Goal: Information Seeking & Learning: Learn about a topic

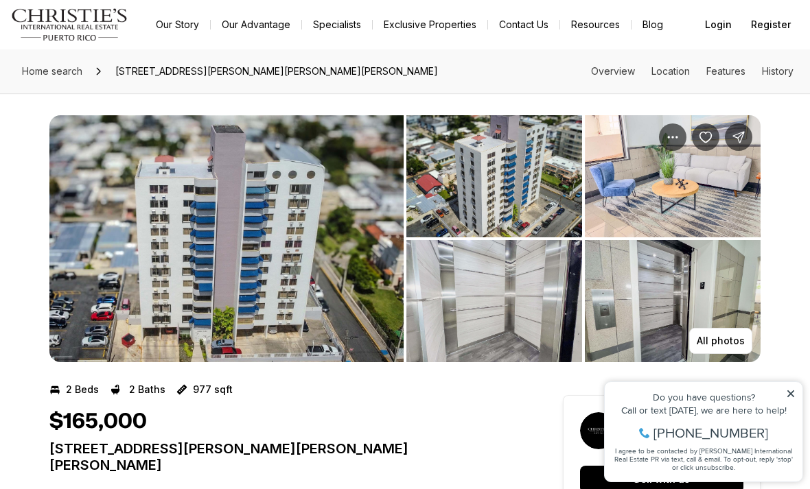
click at [206, 228] on img "View image gallery" at bounding box center [226, 238] width 354 height 247
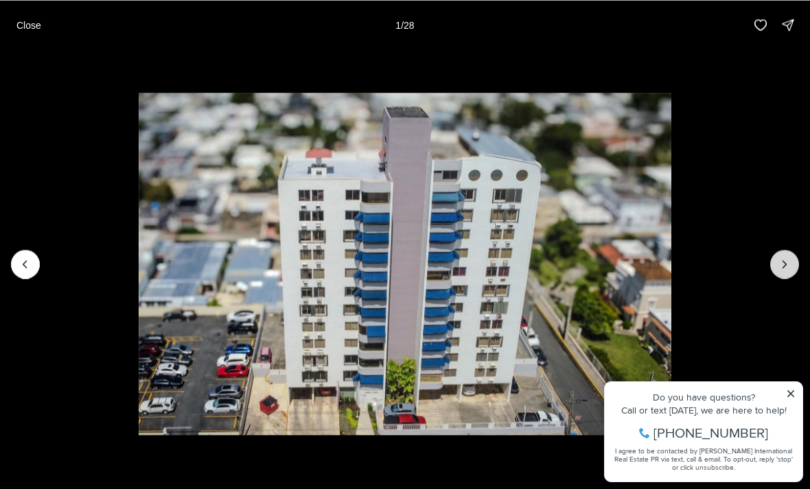
click at [781, 267] on icon "Next slide" at bounding box center [785, 264] width 14 height 14
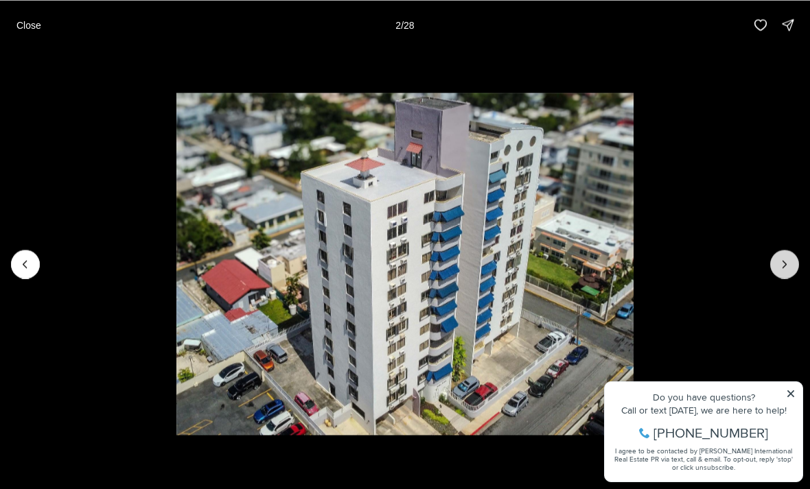
click at [779, 262] on icon "Next slide" at bounding box center [785, 264] width 14 height 14
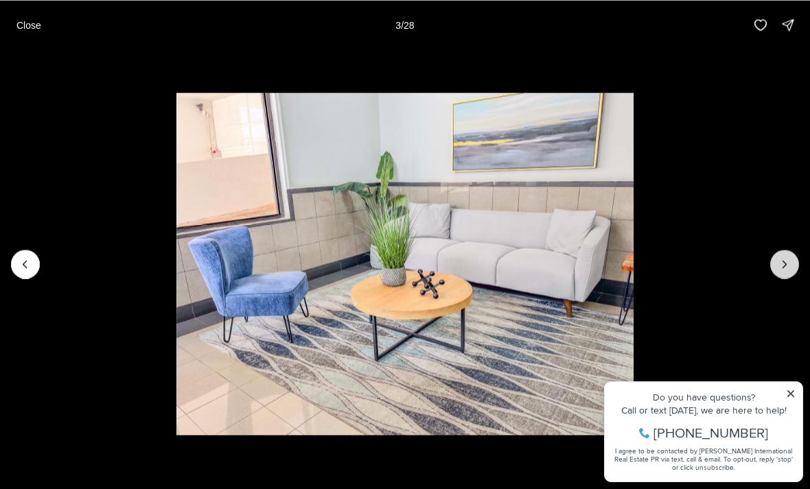
click at [779, 262] on icon "Next slide" at bounding box center [785, 264] width 14 height 14
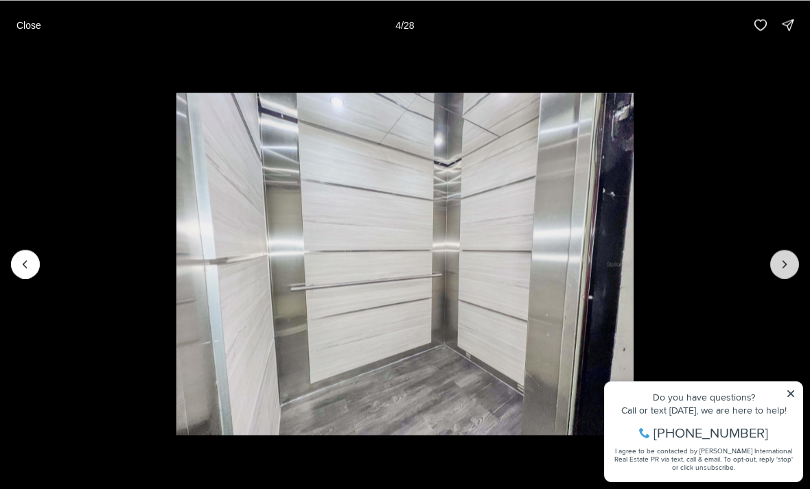
click at [782, 268] on icon "Next slide" at bounding box center [785, 264] width 14 height 14
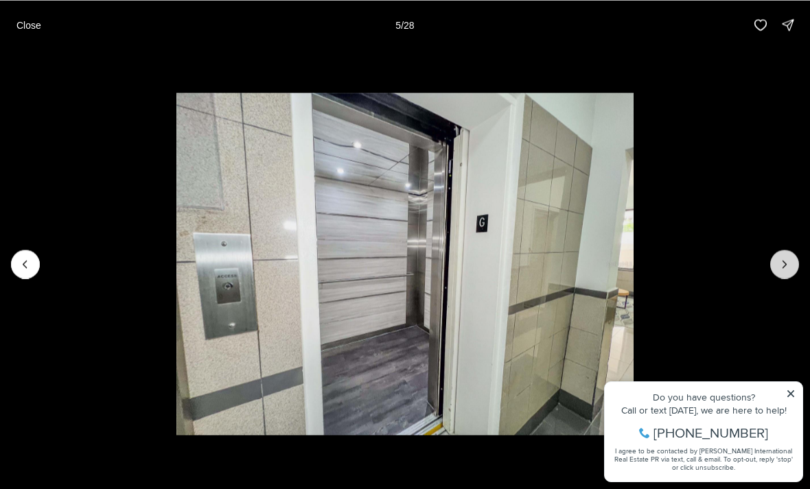
click at [783, 264] on icon "Next slide" at bounding box center [785, 264] width 14 height 14
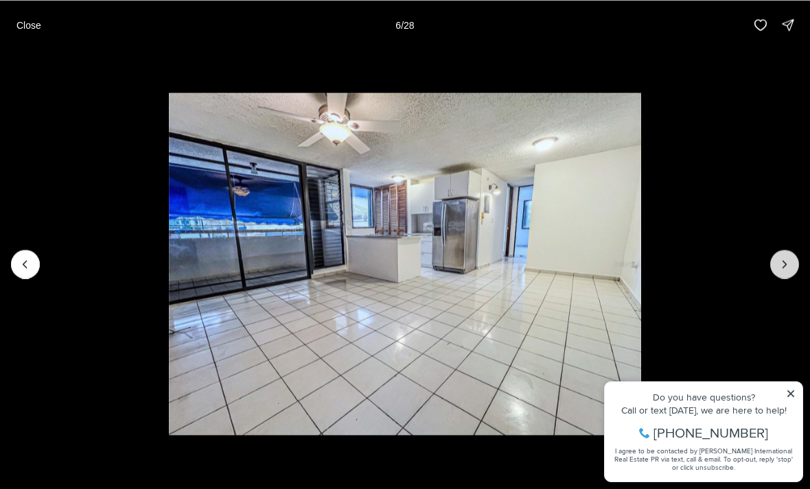
click at [781, 259] on icon "Next slide" at bounding box center [785, 264] width 14 height 14
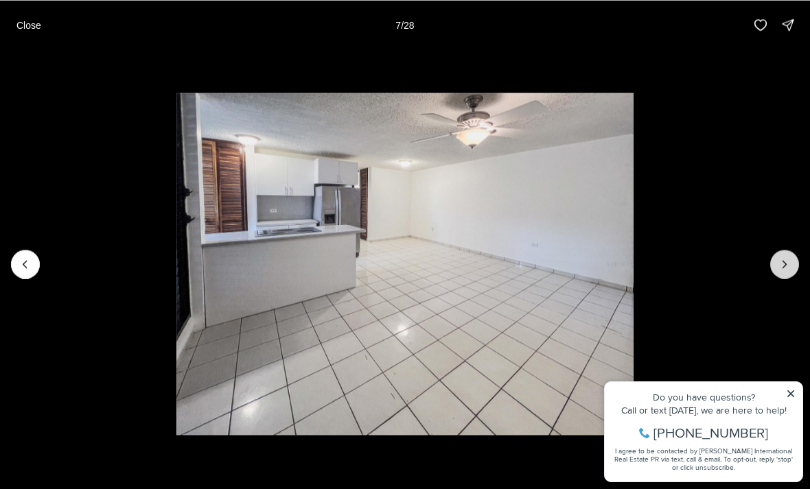
click at [779, 268] on icon "Next slide" at bounding box center [785, 264] width 14 height 14
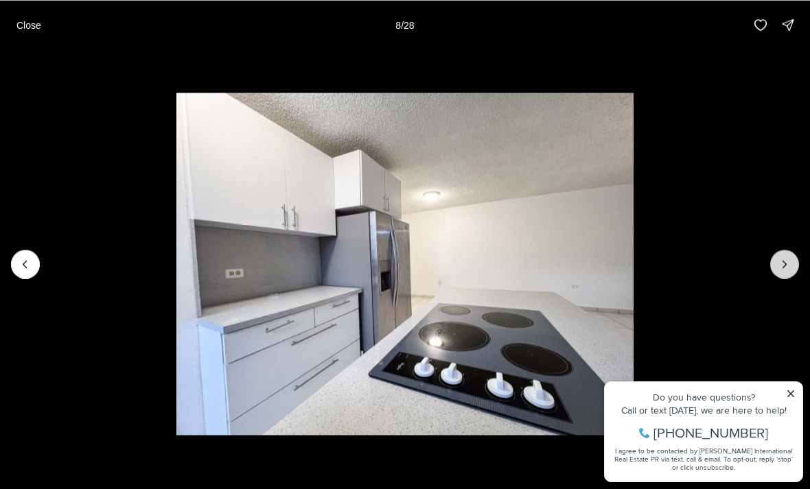
click at [783, 264] on icon "Next slide" at bounding box center [785, 264] width 14 height 14
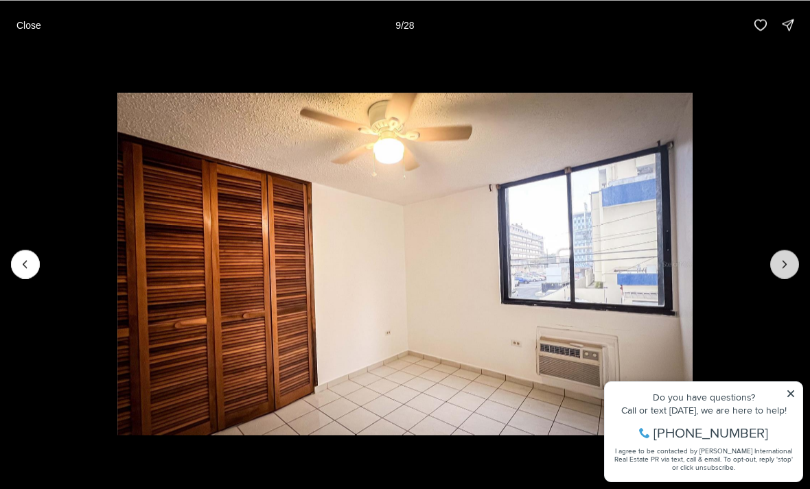
click at [784, 262] on icon "Next slide" at bounding box center [784, 264] width 3 height 7
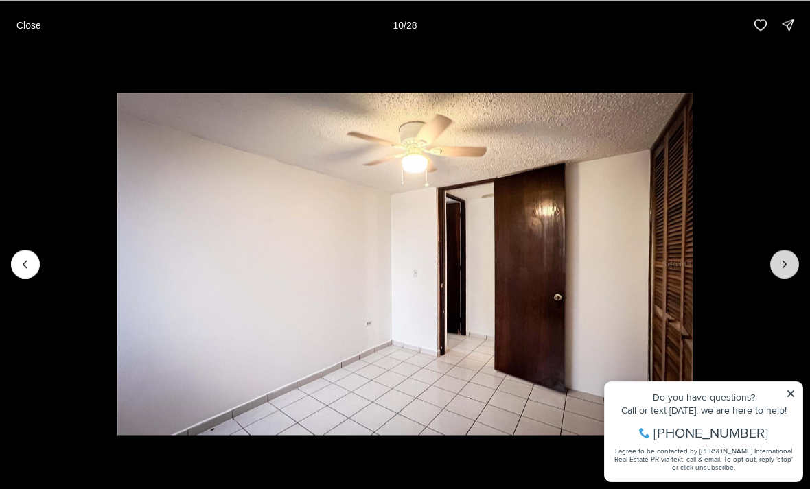
click at [785, 264] on icon "Next slide" at bounding box center [785, 264] width 14 height 14
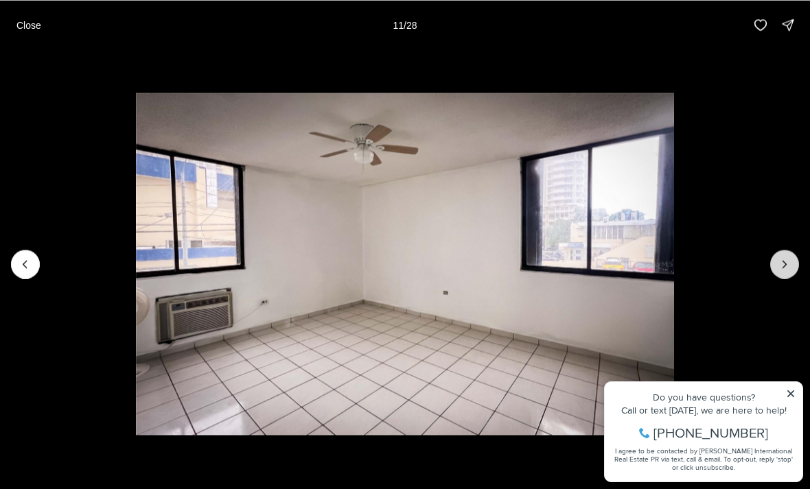
click at [781, 270] on icon "Next slide" at bounding box center [785, 264] width 14 height 14
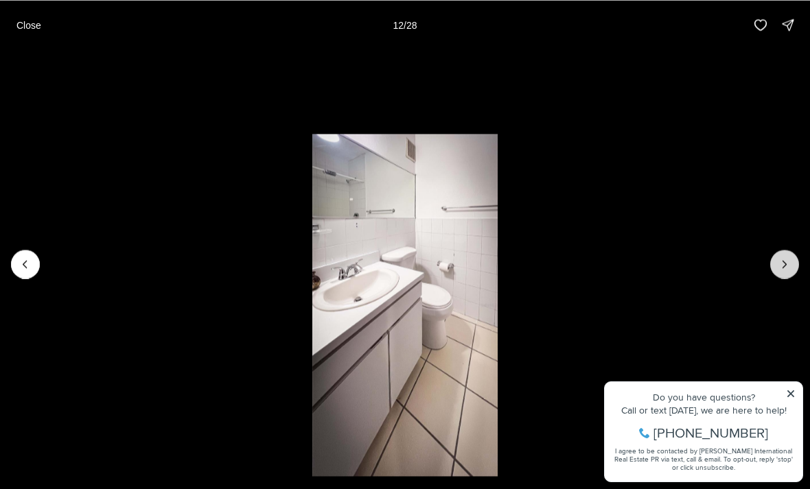
click at [789, 264] on icon "Next slide" at bounding box center [785, 264] width 14 height 14
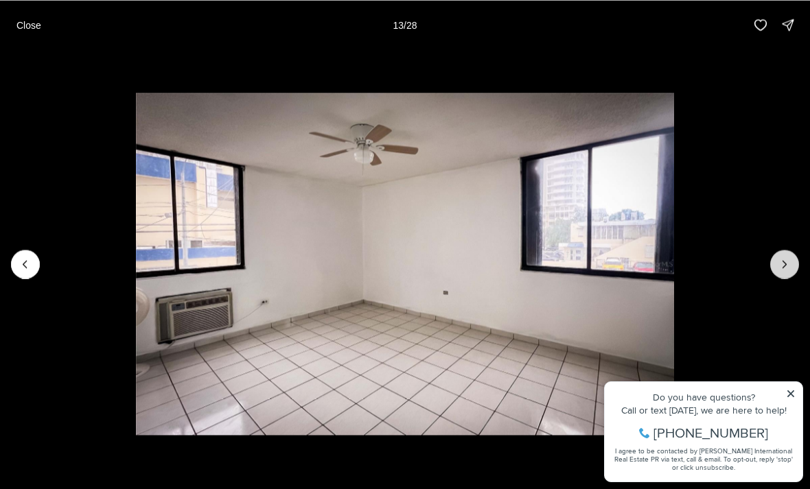
click at [783, 263] on icon "Next slide" at bounding box center [785, 264] width 14 height 14
